Goal: Find specific page/section: Find specific page/section

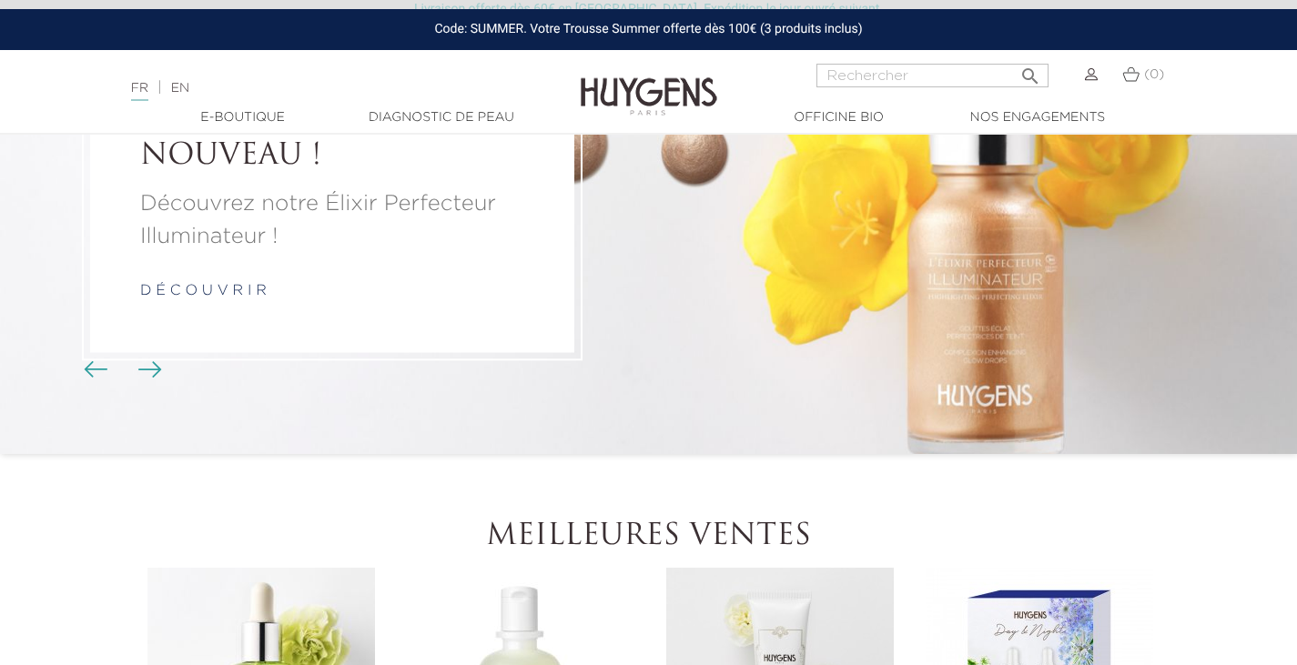
scroll to position [175, 0]
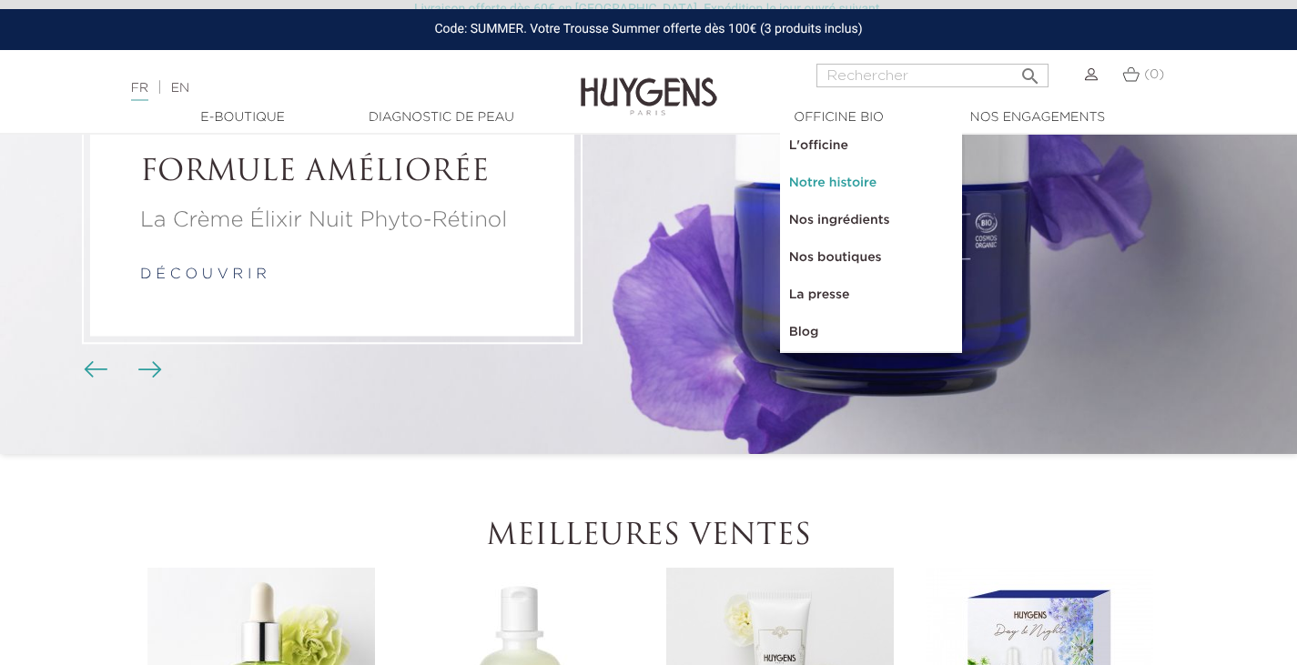
click at [837, 184] on link "Notre histoire" at bounding box center [871, 183] width 182 height 37
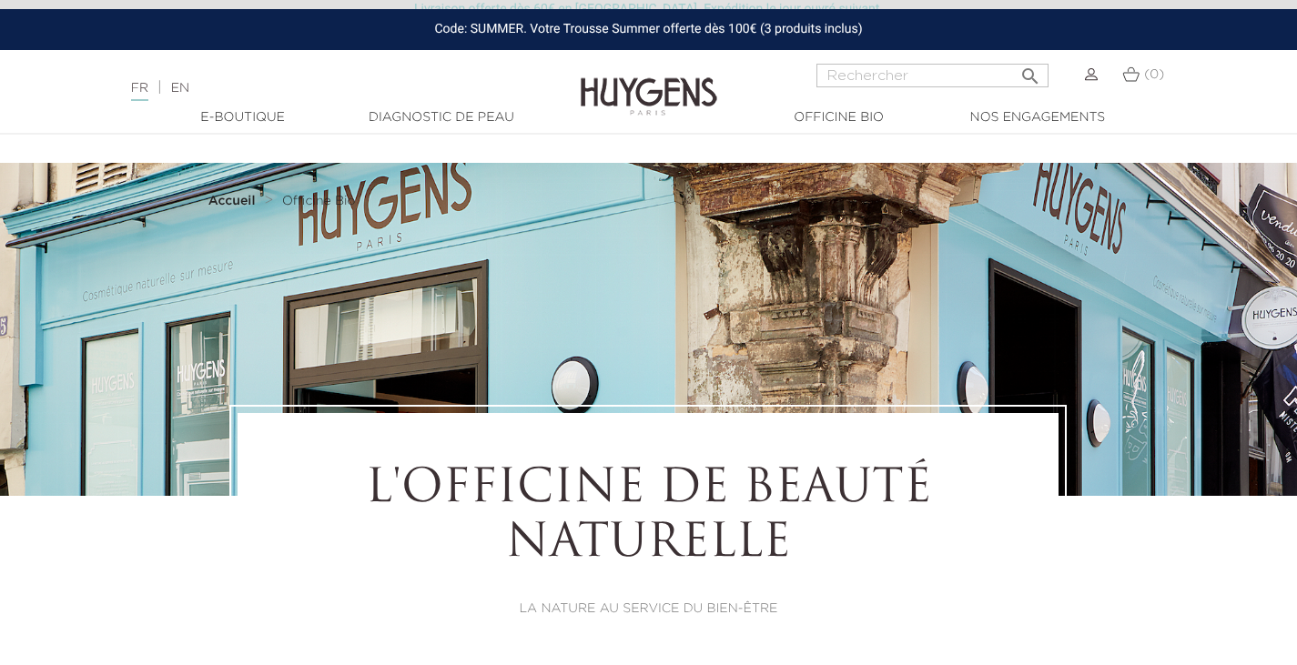
select select "FR"
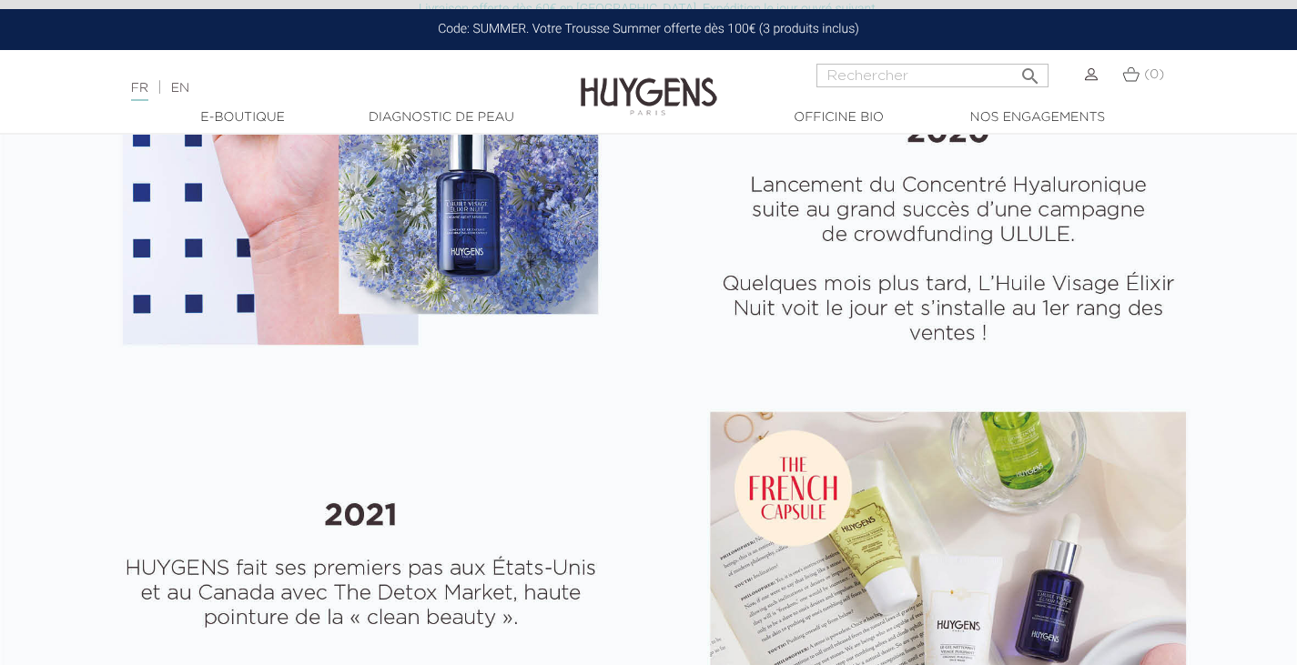
scroll to position [2918, 0]
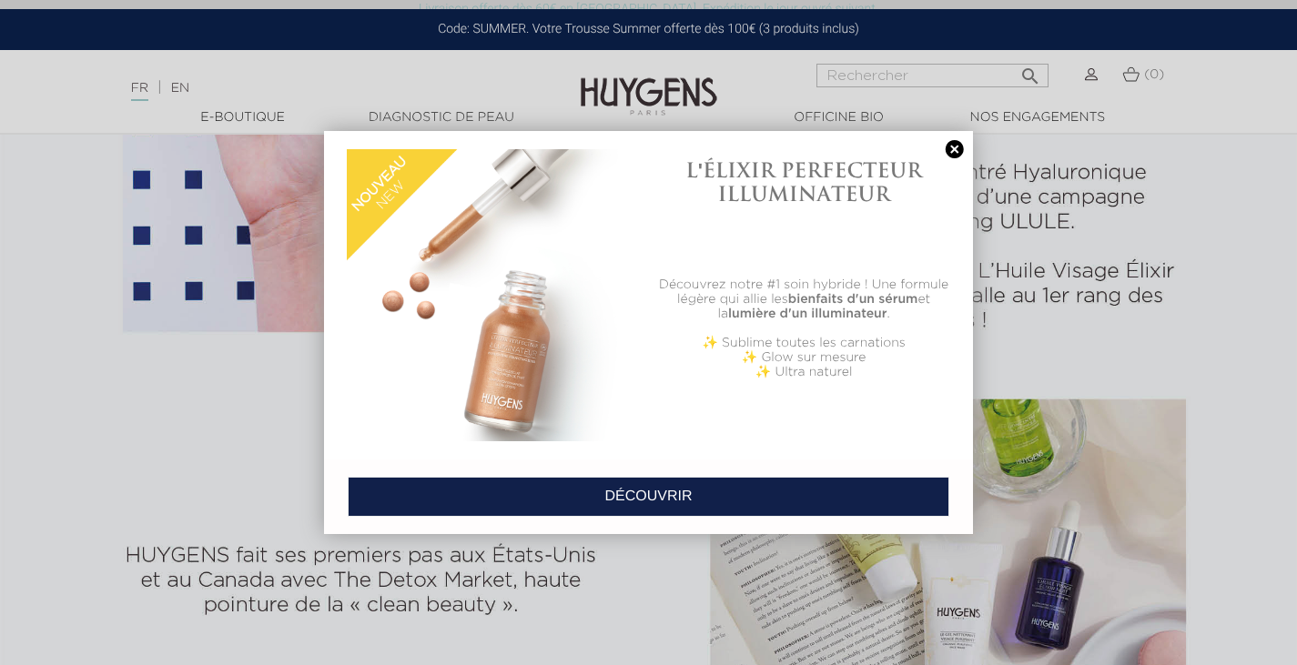
click at [959, 148] on link at bounding box center [954, 149] width 25 height 19
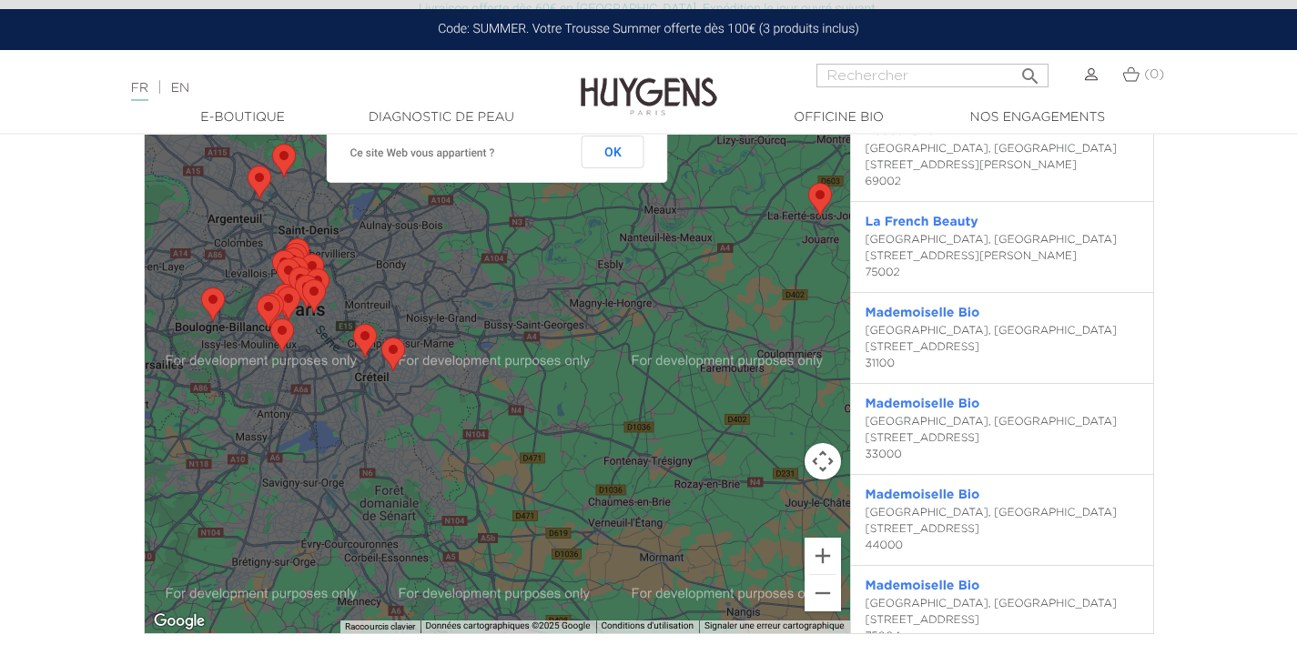
scroll to position [4125, 0]
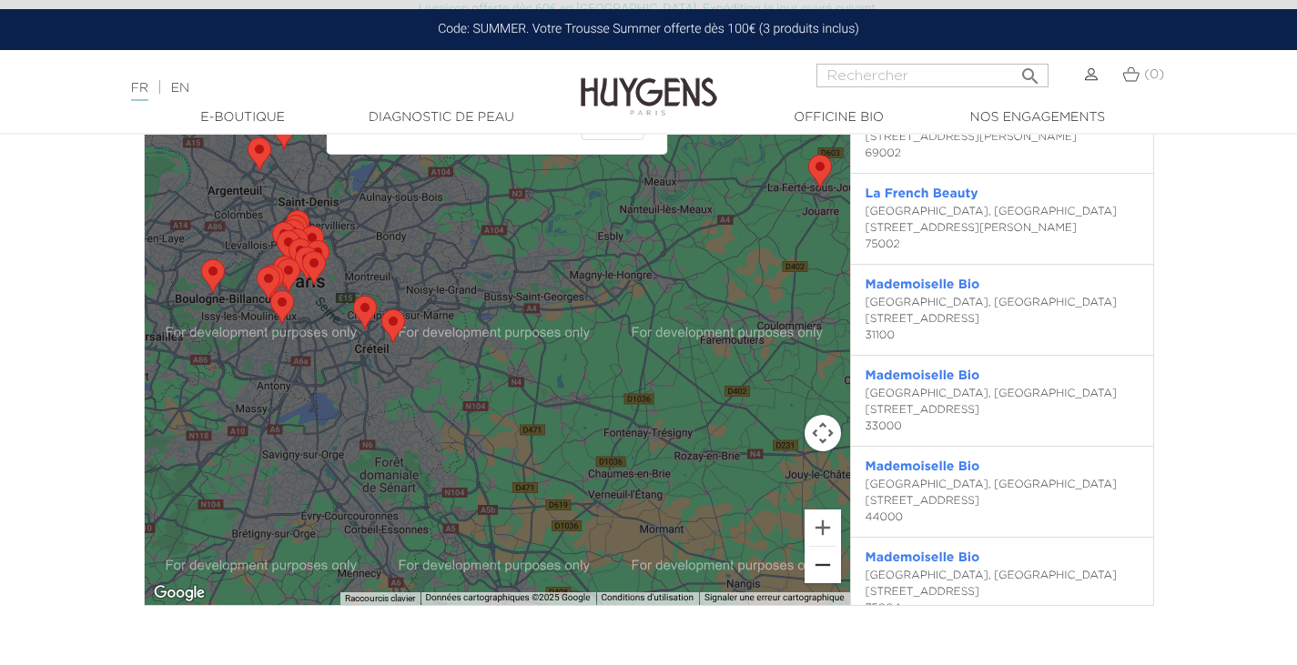
click at [827, 566] on button "Zoom arrière" at bounding box center [823, 565] width 36 height 36
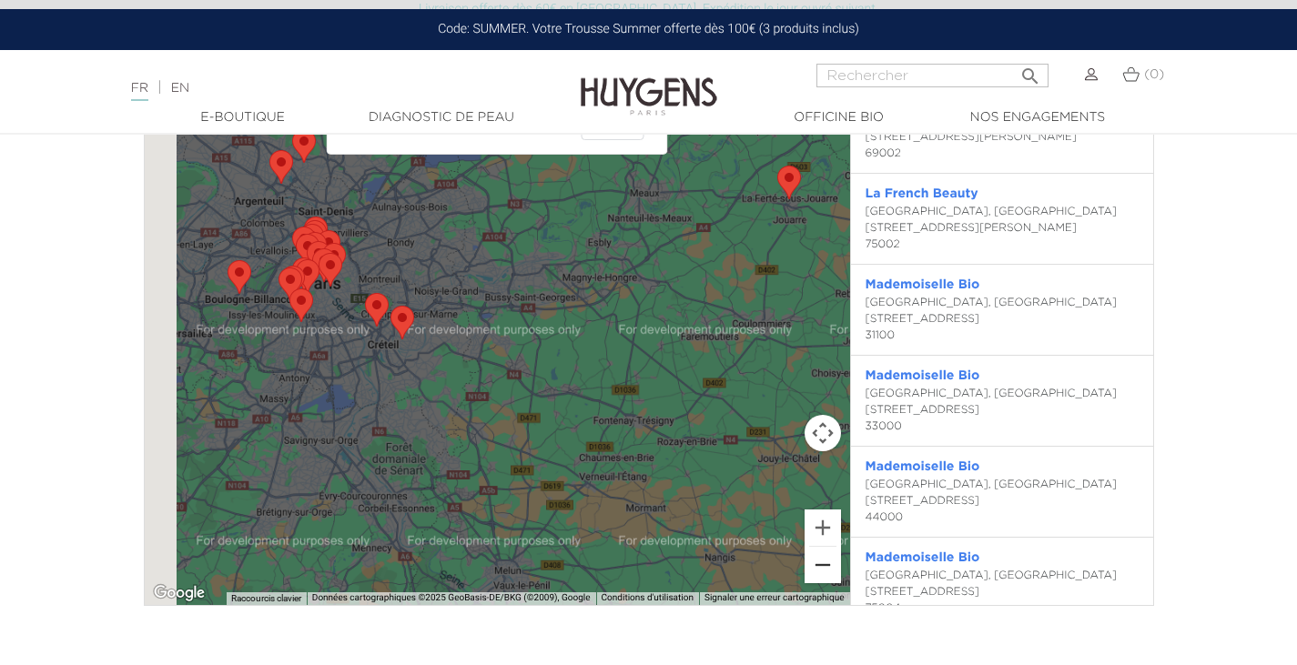
click at [827, 566] on button "Zoom arrière" at bounding box center [823, 565] width 36 height 36
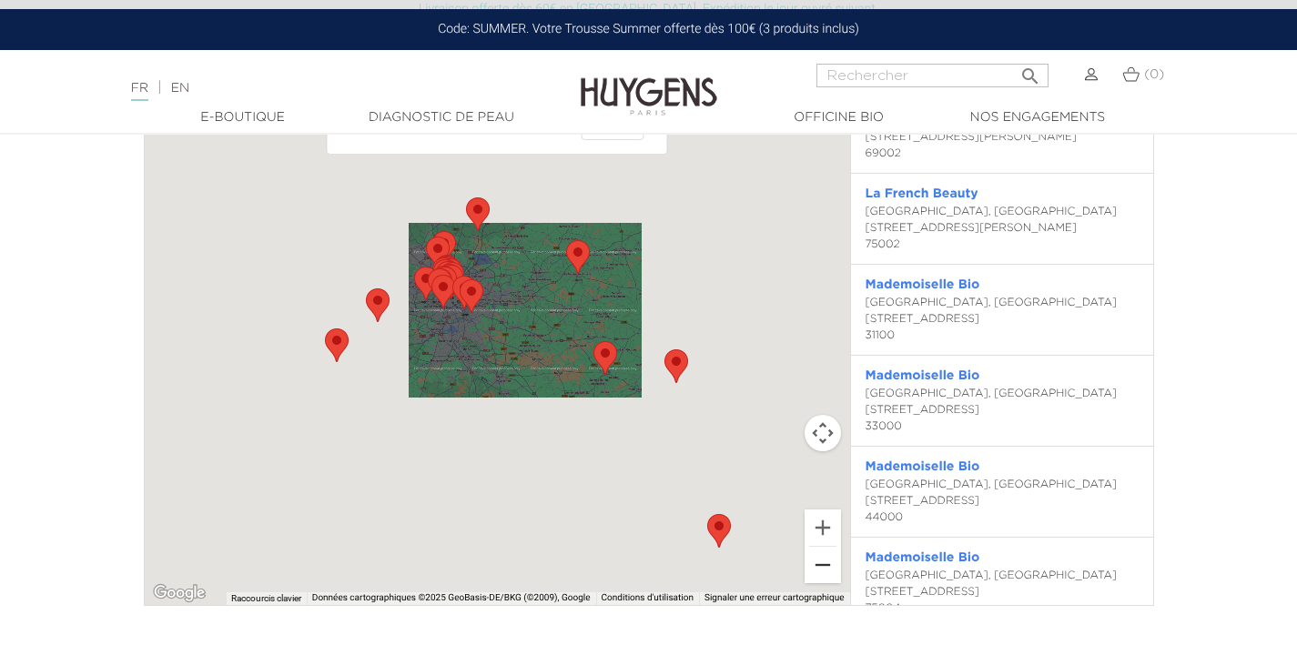
click at [827, 566] on button "Zoom arrière" at bounding box center [823, 565] width 36 height 36
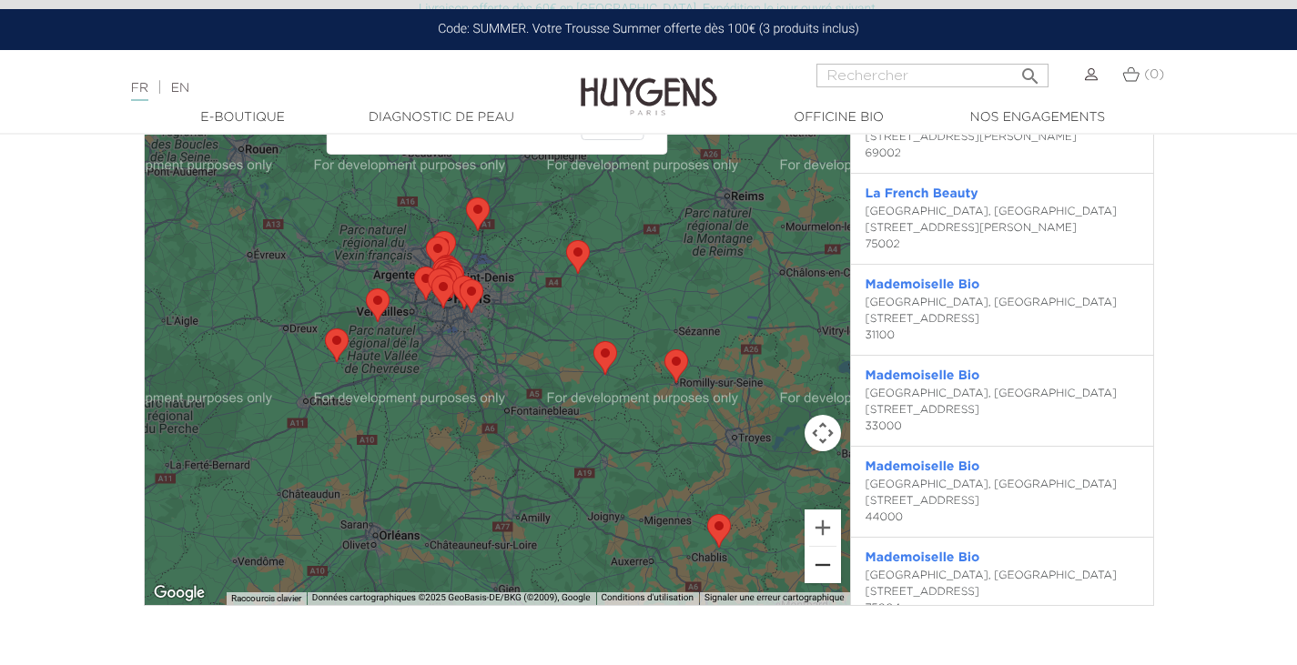
click at [827, 566] on button "Zoom arrière" at bounding box center [823, 565] width 36 height 36
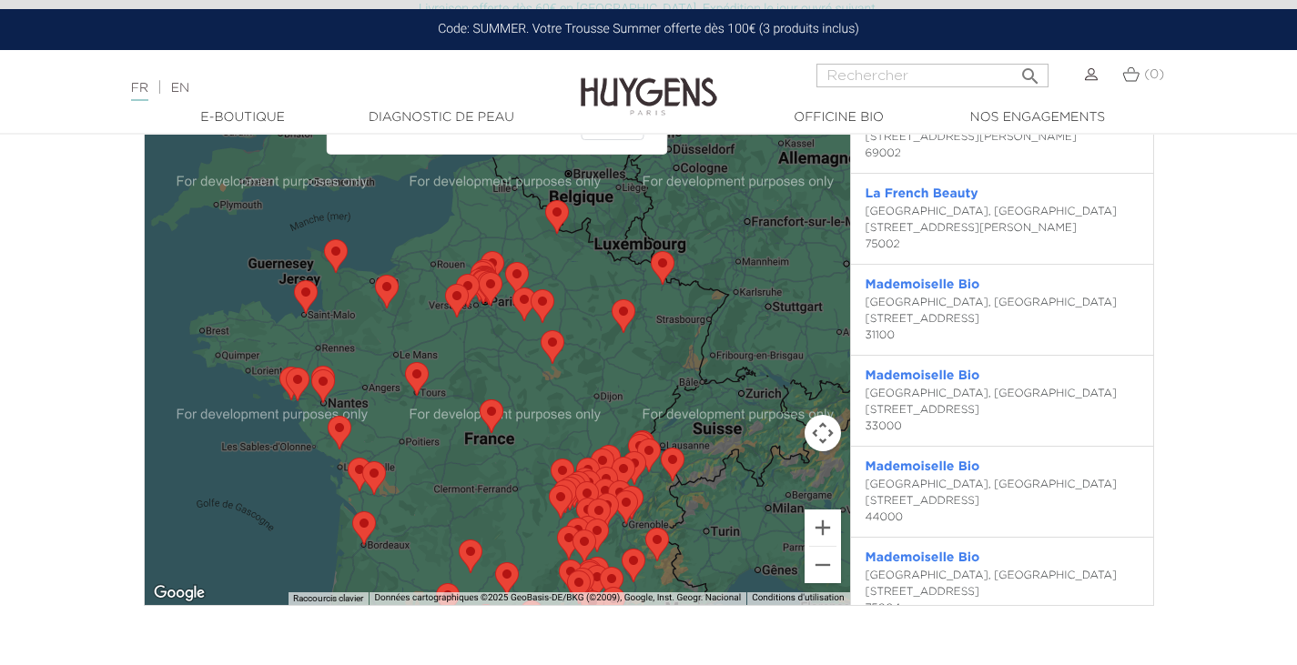
click at [352, 512] on area "Mademoiselle Bio" at bounding box center [352, 512] width 0 height 0
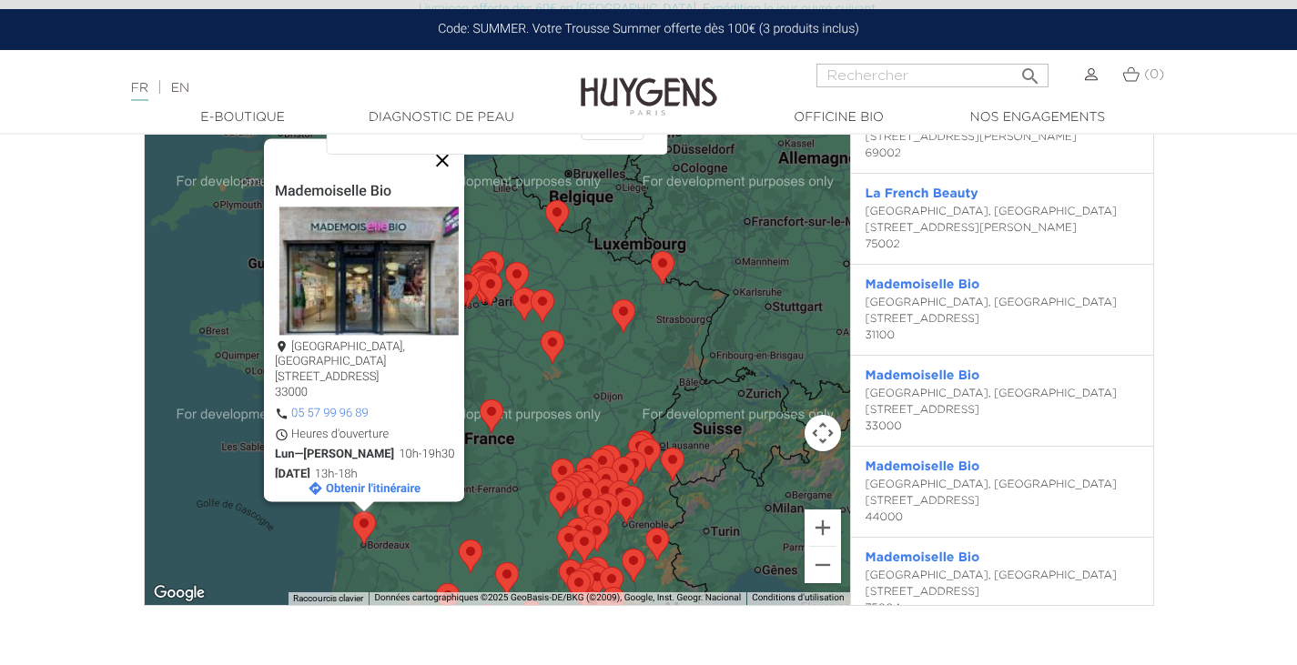
click at [431, 182] on button "Fermer" at bounding box center [443, 160] width 44 height 44
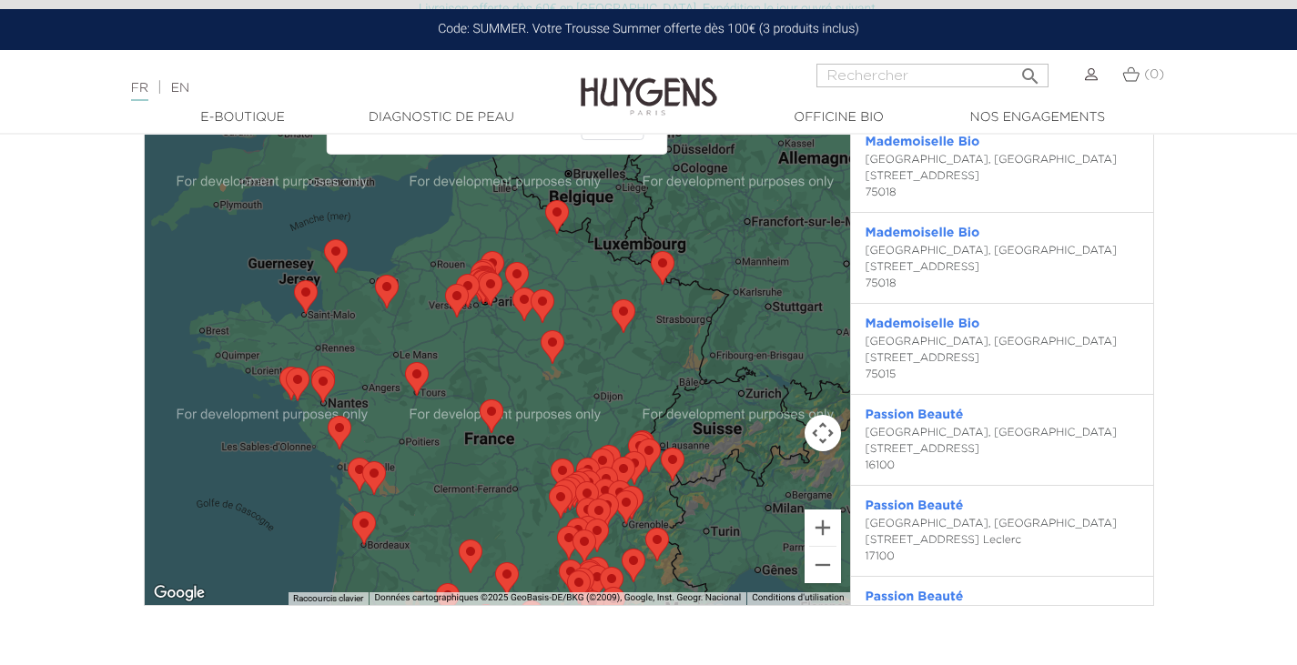
scroll to position [1743, 0]
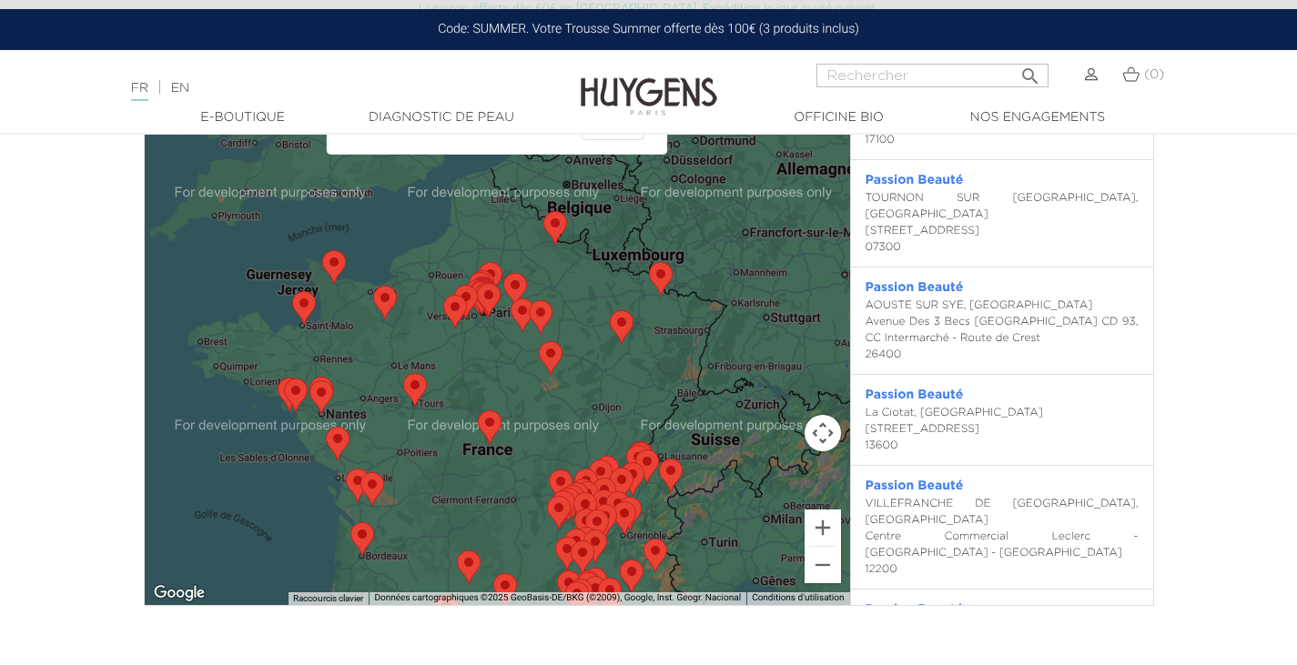
click at [500, 399] on div at bounding box center [497, 303] width 705 height 604
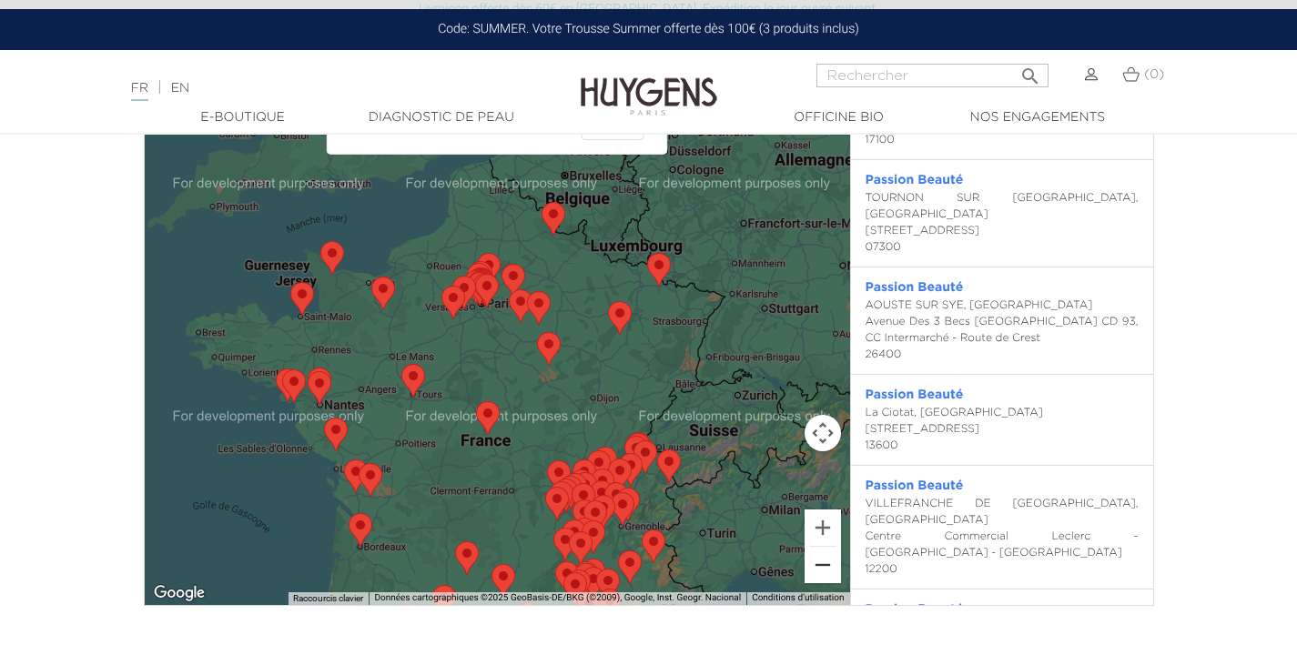
click at [823, 562] on button "Zoom arrière" at bounding box center [823, 565] width 36 height 36
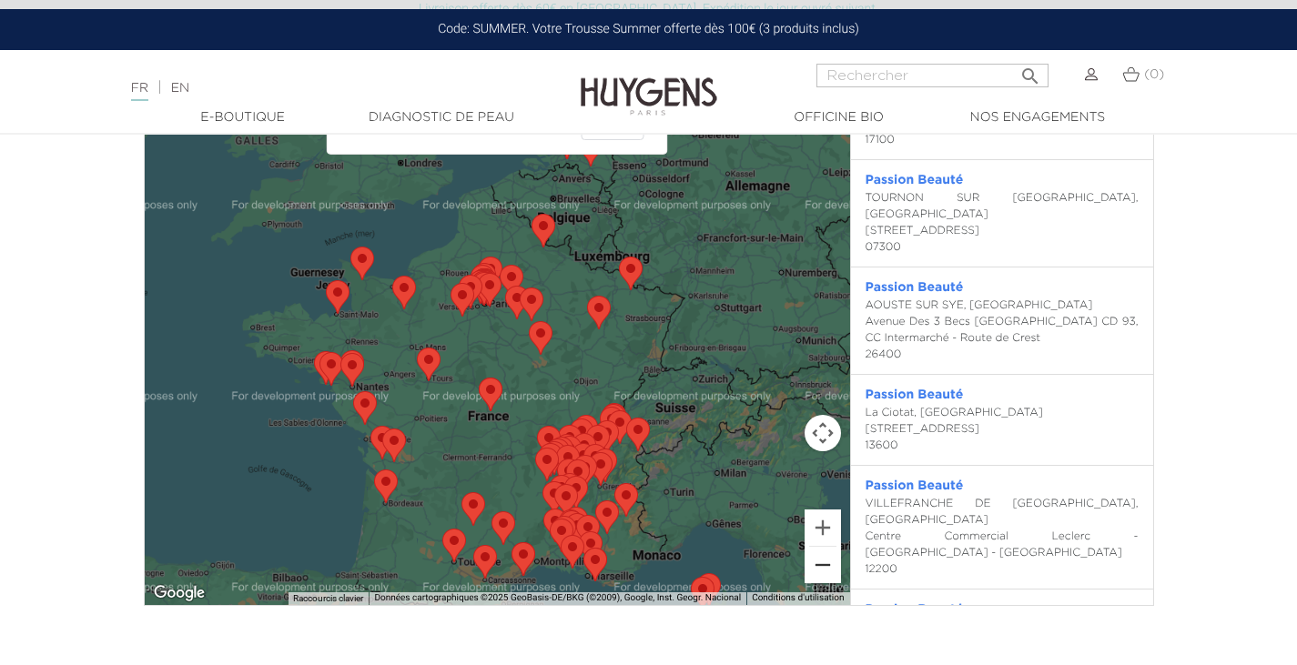
click at [823, 562] on button "Zoom arrière" at bounding box center [823, 565] width 36 height 36
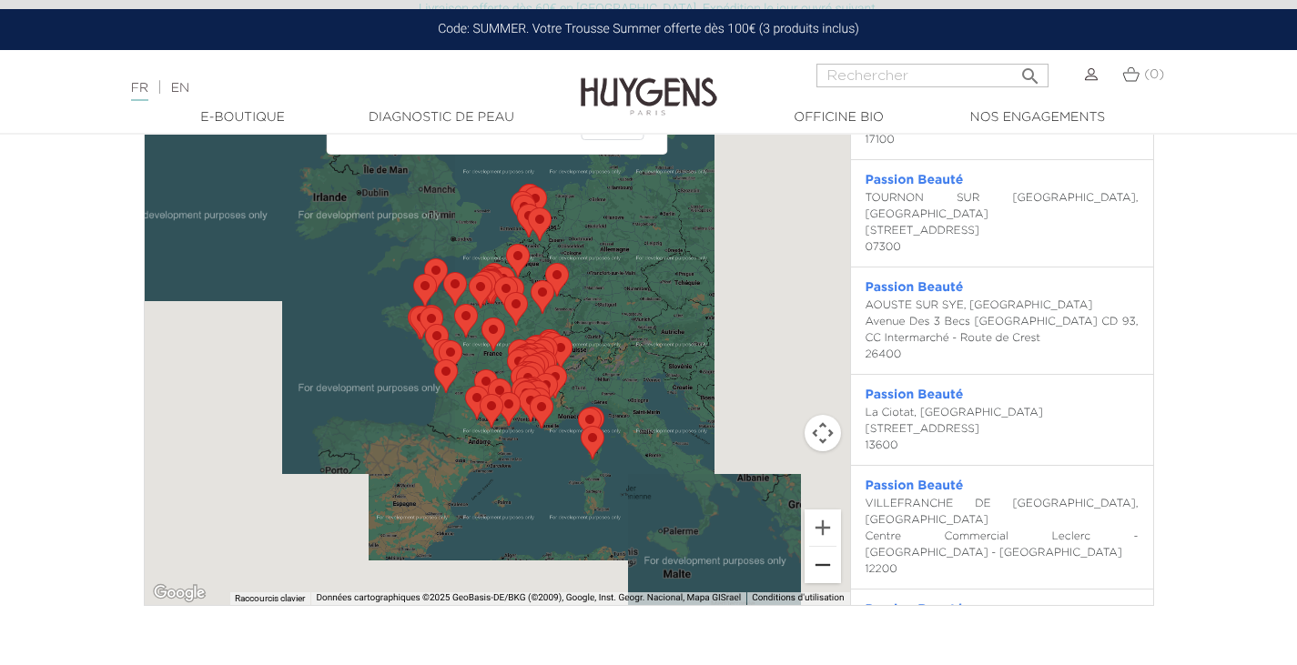
click at [823, 562] on button "Zoom arrière" at bounding box center [823, 565] width 36 height 36
